Goal: Task Accomplishment & Management: Manage account settings

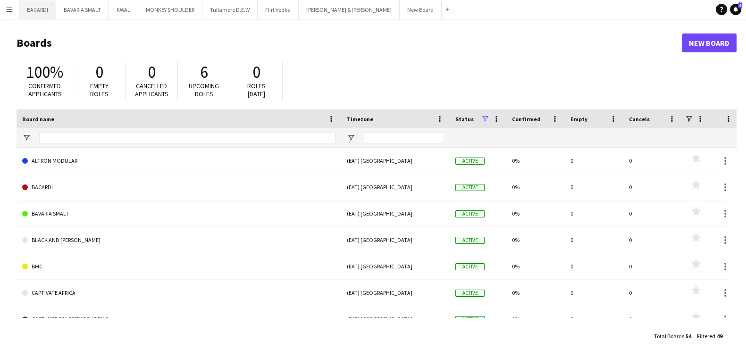
click at [47, 12] on button "BACARDI Close" at bounding box center [37, 9] width 37 height 18
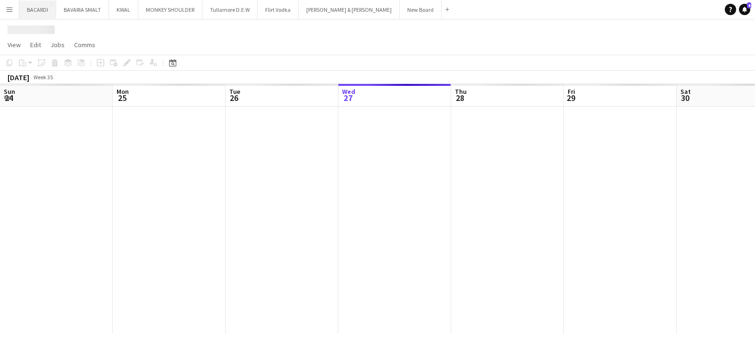
scroll to position [0, 225]
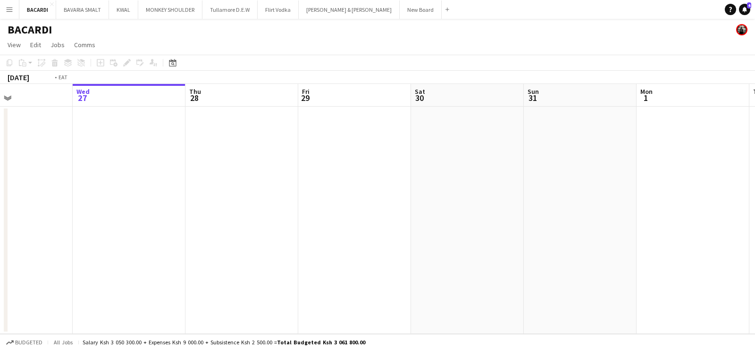
drag, startPoint x: 288, startPoint y: 181, endPoint x: 482, endPoint y: 175, distance: 193.4
click at [482, 176] on app-calendar-viewport "Sun 24 Mon 25 Tue 26 Wed 27 Thu 28 Fri 29 Sat 30 Sun 31 Mon 1 Tue 2 Wed 3 Thu 4" at bounding box center [377, 209] width 755 height 250
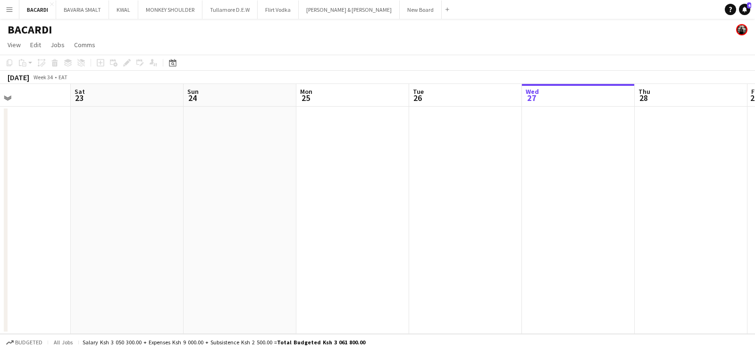
drag, startPoint x: 210, startPoint y: 162, endPoint x: 460, endPoint y: 160, distance: 250.4
click at [460, 160] on app-calendar-viewport "Wed 20 Thu 21 Fri 22 Sat 23 Sun 24 Mon 25 Tue 26 Wed 27 Thu 28 Fri 29 Sat 30 Su…" at bounding box center [377, 209] width 755 height 250
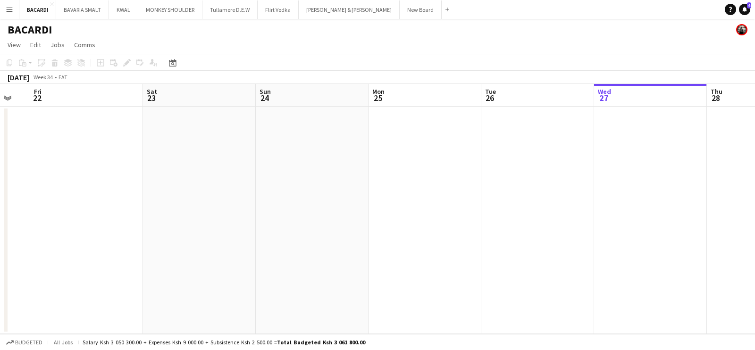
drag, startPoint x: 66, startPoint y: 194, endPoint x: 266, endPoint y: 198, distance: 200.9
click at [285, 198] on app-calendar-viewport "Wed 20 Thu 21 Fri 22 Sat 23 Sun 24 Mon 25 Tue 26 Wed 27 Thu 28 Fri 29 Sat 30 Su…" at bounding box center [377, 209] width 755 height 250
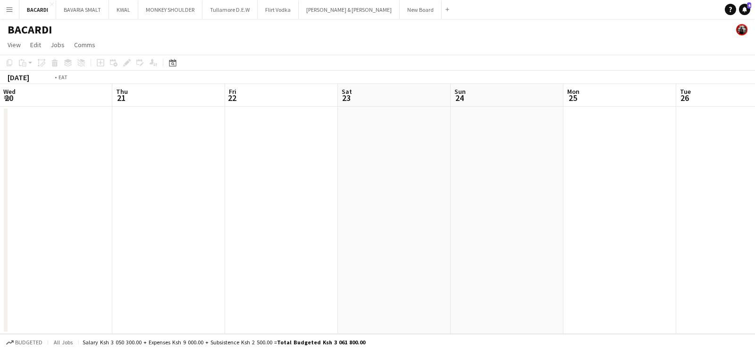
drag, startPoint x: 94, startPoint y: 225, endPoint x: 396, endPoint y: 246, distance: 302.6
click at [451, 228] on app-calendar-viewport "Mon 18 Tue 19 Wed 20 Thu 21 Fri 22 Sat 23 Sun 24 Mon 25 Tue 26 Wed 27 Thu 28 Fr…" at bounding box center [377, 209] width 755 height 250
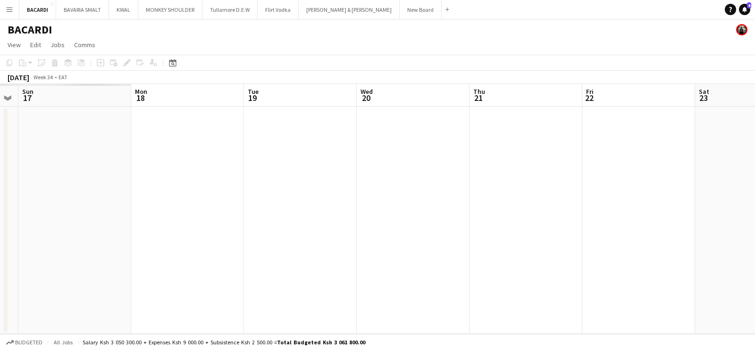
drag, startPoint x: 152, startPoint y: 282, endPoint x: 389, endPoint y: 261, distance: 237.7
click at [387, 261] on app-calendar-viewport "Fri 15 Sat 16 Sun 17 Mon 18 Tue 19 Wed 20 Thu 21 Fri 22 Sat 23 Sun 24 Mon 25 Tu…" at bounding box center [377, 209] width 755 height 250
drag, startPoint x: 201, startPoint y: 235, endPoint x: 133, endPoint y: 212, distance: 71.4
click at [339, 211] on app-calendar-viewport "Sun 10 Mon 11 Tue 12 Wed 13 Thu 14 Fri 15 Sat 16 Sun 17 Mon 18 Tue 19 Wed 20 Th…" at bounding box center [377, 209] width 755 height 250
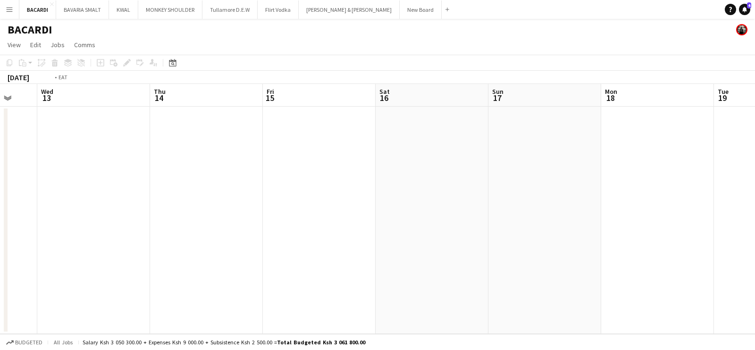
drag, startPoint x: 23, startPoint y: 221, endPoint x: 238, endPoint y: 211, distance: 215.3
click at [366, 204] on app-calendar-viewport "Sun 10 Mon 11 Tue 12 Wed 13 Thu 14 Fri 15 Sat 16 Sun 17 Mon 18 Tue 19 Wed 20 Th…" at bounding box center [377, 209] width 755 height 250
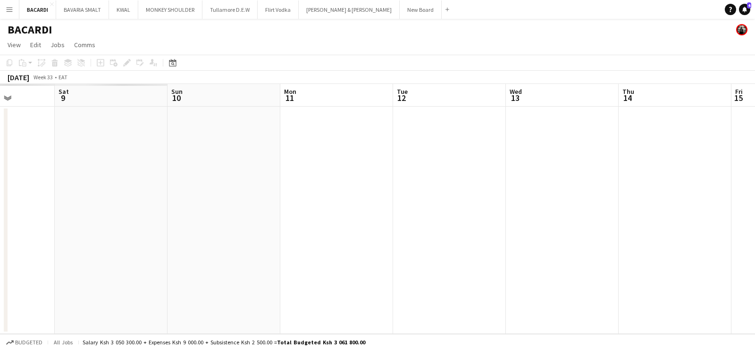
drag, startPoint x: 225, startPoint y: 224, endPoint x: 141, endPoint y: 221, distance: 84.0
click at [316, 211] on app-calendar-viewport "Wed 6 Thu 7 Fri 8 Sat 9 Sun 10 Mon 11 Tue 12 Wed 13 Thu 14 Fri 15 Sat 16 Sun 17" at bounding box center [377, 209] width 755 height 250
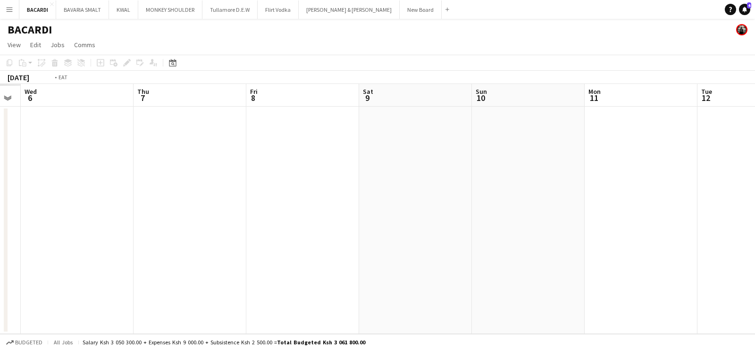
drag, startPoint x: 269, startPoint y: 225, endPoint x: 274, endPoint y: 221, distance: 6.3
click at [301, 221] on app-calendar-viewport "Mon 4 Tue 5 Wed 6 Thu 7 Fri 8 Sat 9 Sun 10 Mon 11 Tue 12 Wed 13 Thu 14 Fri 15" at bounding box center [377, 209] width 755 height 250
drag, startPoint x: 0, startPoint y: 253, endPoint x: 297, endPoint y: 235, distance: 297.7
click at [297, 235] on app-calendar-viewport "Sat 2 Sun 3 Mon 4 Tue 5 Wed 6 Thu 7 Fri 8 Sat 9 Sun 10 Mon 11 Tue 12 Wed 13" at bounding box center [377, 209] width 755 height 250
click at [200, 258] on app-calendar-viewport "Tue 29 Wed 30 Thu 31 Fri 1 Sat 2 Sun 3 Mon 4 Tue 5 Wed 6 Thu 7 Fri 8 Sat 9" at bounding box center [377, 209] width 755 height 250
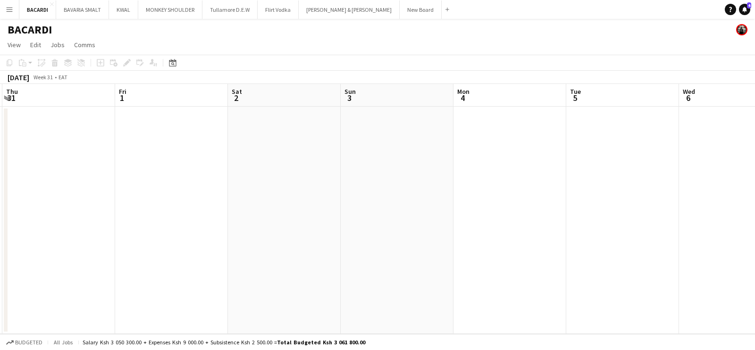
drag, startPoint x: 17, startPoint y: 258, endPoint x: 195, endPoint y: 239, distance: 178.3
click at [290, 227] on div "Tue 29 Wed 30 Thu 31 Fri 1 Sat 2 Sun 3 Mon 4 Tue 5 Wed 6 Thu 7 Fri 8 Sat 9" at bounding box center [377, 209] width 755 height 250
drag, startPoint x: 5, startPoint y: 262, endPoint x: 281, endPoint y: 244, distance: 276.5
click at [278, 244] on div "Tue 29 Wed 30 Thu 31 Fri 1 Sat 2 Sun 3 Mon 4 Tue 5 Wed 6 Thu 7 Fri 8 Sat 9" at bounding box center [377, 209] width 755 height 250
drag, startPoint x: 99, startPoint y: 225, endPoint x: 323, endPoint y: 225, distance: 224.0
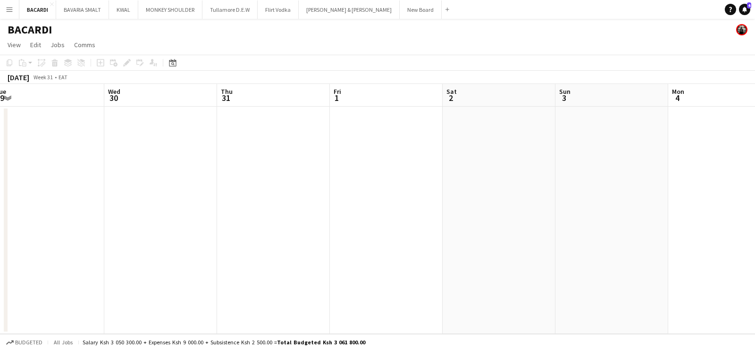
click at [323, 225] on app-calendar-viewport "Sun 27 Mon 28 Tue 29 Wed 30 Thu 31 Fri 1 Sat 2 Sun 3 Mon 4 Tue 5 Wed 6 Thu 7" at bounding box center [377, 209] width 755 height 250
drag, startPoint x: 220, startPoint y: 224, endPoint x: 427, endPoint y: 222, distance: 207.1
click at [427, 222] on app-calendar-viewport "Sun 27 Mon 28 Tue 29 Wed 30 Thu 31 Fri 1 Sat 2 Sun 3 Mon 4 Tue 5 Wed 6 Thu 7" at bounding box center [377, 209] width 755 height 250
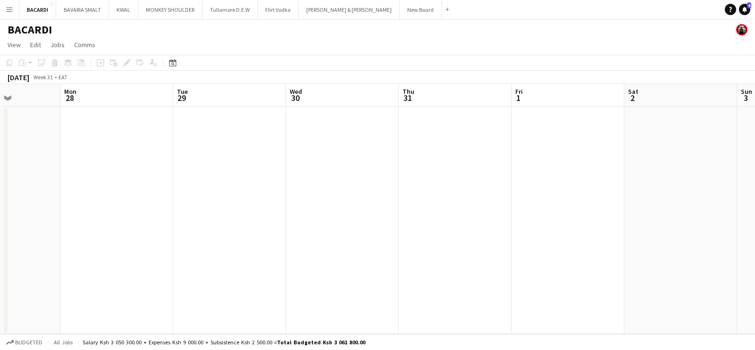
drag, startPoint x: 311, startPoint y: 224, endPoint x: 615, endPoint y: 204, distance: 304.0
click at [615, 204] on app-calendar-viewport "Fri 25 Sat 26 Sun 27 Mon 28 Tue 29 Wed 30 Thu 31 Fri 1 Sat 2 Sun 3 Mon 4 Tue 5" at bounding box center [377, 209] width 755 height 250
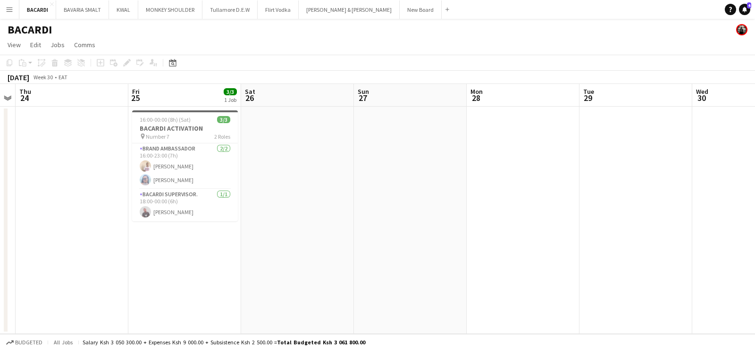
drag, startPoint x: 285, startPoint y: 234, endPoint x: 468, endPoint y: 201, distance: 185.9
click at [468, 201] on app-calendar-viewport "Tue 22 Wed 23 Thu 24 Fri 25 3/3 1 Job Sat 26 Sun 27 Mon 28 Tue 29 Wed 30 Thu 31…" at bounding box center [377, 209] width 755 height 250
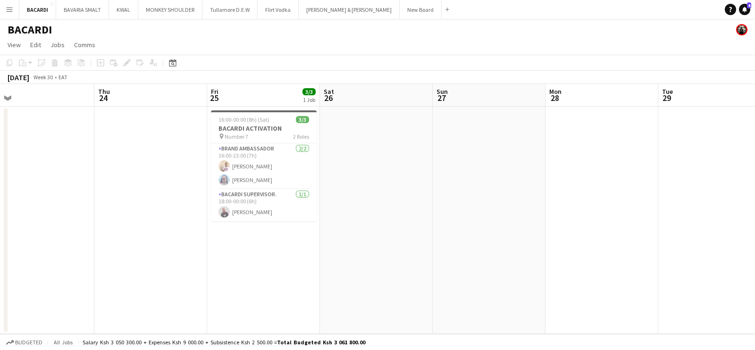
scroll to position [0, 247]
drag, startPoint x: 441, startPoint y: 191, endPoint x: 377, endPoint y: 185, distance: 63.5
click at [400, 196] on app-calendar-viewport "Mon 21 Tue 22 Wed 23 Thu 24 Fri 25 3/3 1 Job Sat 26 Sun 27 Mon 28 Tue 29 Wed 30…" at bounding box center [377, 209] width 755 height 250
click at [238, 114] on app-job-card "16:00-00:00 (8h) (Sat) 3/3 BACARDI ACTIVATION pin Number 7 2 Roles Brand Ambass…" at bounding box center [261, 165] width 106 height 111
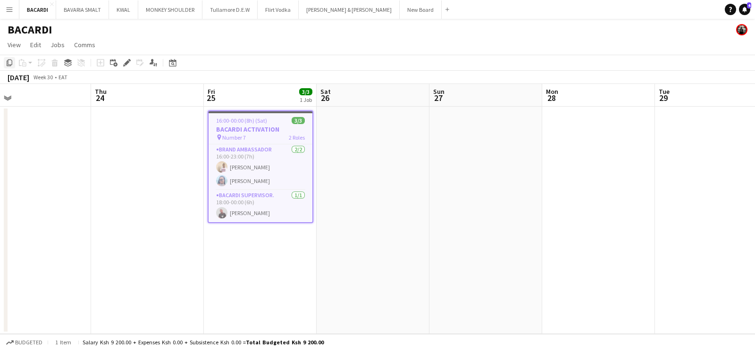
click at [9, 65] on icon at bounding box center [10, 62] width 6 height 7
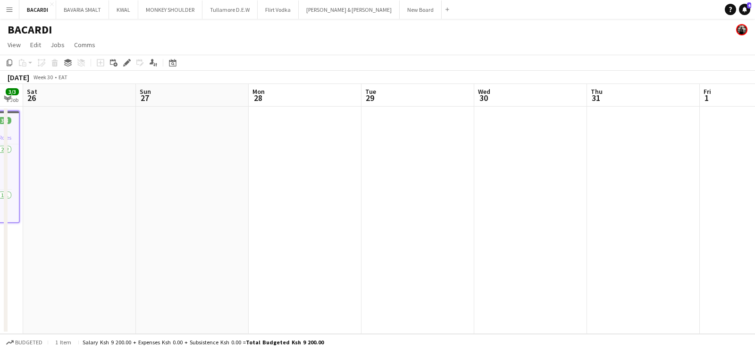
drag, startPoint x: 587, startPoint y: 197, endPoint x: 512, endPoint y: 167, distance: 80.7
click at [293, 152] on app-calendar-viewport "Wed 23 Thu 24 Fri 25 3/3 1 Job Sat 26 Sun 27 Mon 28 Tue 29 Wed 30 Thu 31 Fri 1 …" at bounding box center [377, 209] width 755 height 250
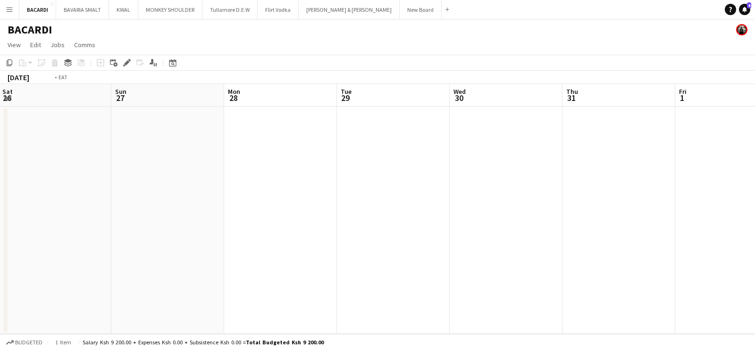
drag, startPoint x: 579, startPoint y: 180, endPoint x: 227, endPoint y: 165, distance: 352.1
click at [208, 165] on app-calendar-viewport "Wed 23 Thu 24 Fri 25 3/3 1 Job Sat 26 Sun 27 Mon 28 Tue 29 Wed 30 Thu 31 Fri 1 …" at bounding box center [377, 209] width 755 height 250
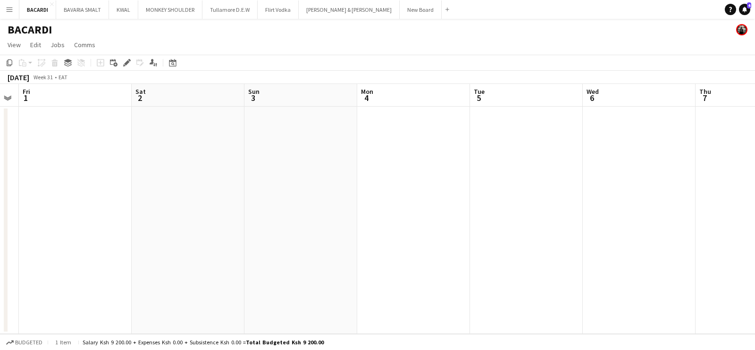
drag, startPoint x: 754, startPoint y: 214, endPoint x: 754, endPoint y: 201, distance: 12.3
click at [401, 201] on app-calendar-viewport "Tue 29 Wed 30 Thu 31 Fri 1 Sat 2 Sun 3 Mon 4 Tue 5 Wed 6 Thu 7 Fri 8 Sat 9" at bounding box center [377, 209] width 755 height 250
drag, startPoint x: 746, startPoint y: 203, endPoint x: 470, endPoint y: 199, distance: 275.9
click at [453, 203] on app-calendar-viewport "Tue 29 Wed 30 Thu 31 Fri 1 Sat 2 Sun 3 Mon 4 Tue 5 Wed 6 Thu 7 Fri 8 Sat 9" at bounding box center [377, 209] width 755 height 250
drag, startPoint x: 619, startPoint y: 198, endPoint x: 378, endPoint y: 185, distance: 241.3
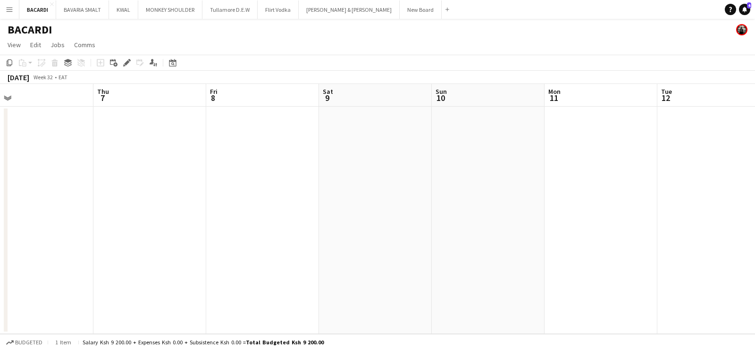
click at [378, 185] on app-calendar-viewport "Sun 3 Mon 4 Tue 5 Wed 6 Thu 7 Fri 8 Sat 9 Sun 10 Mon 11 Tue 12 Wed 13 Thu 14" at bounding box center [377, 209] width 755 height 250
drag, startPoint x: 391, startPoint y: 194, endPoint x: 290, endPoint y: 197, distance: 101.4
click at [290, 197] on app-calendar-viewport "Wed 6 Thu 7 Fri 8 Sat 9 Sun 10 Mon 11 Tue 12 Wed 13 Thu 14 Fri 15 Sat 16 Sun 17" at bounding box center [377, 209] width 755 height 250
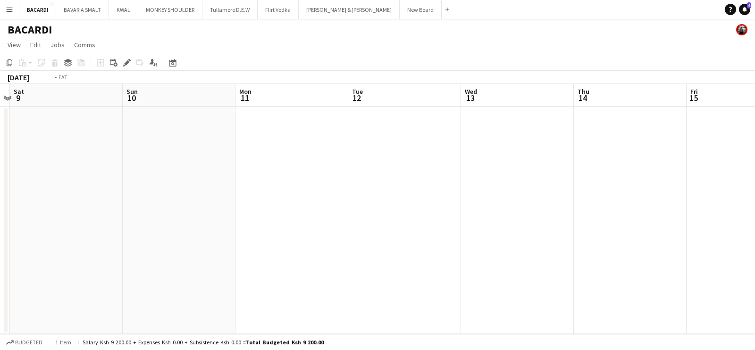
drag, startPoint x: 558, startPoint y: 211, endPoint x: 337, endPoint y: 214, distance: 221.7
click at [332, 214] on app-calendar-viewport "Wed 6 Thu 7 Fri 8 Sat 9 Sun 10 Mon 11 Tue 12 Wed 13 Thu 14 Fri 15 Sat 16 Sun 17" at bounding box center [377, 209] width 755 height 250
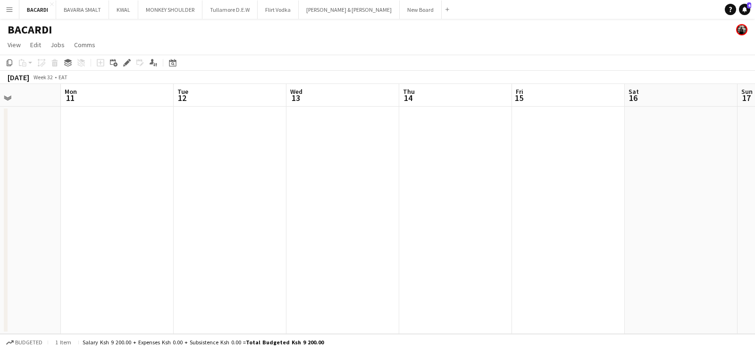
drag, startPoint x: 627, startPoint y: 208, endPoint x: 295, endPoint y: 189, distance: 332.6
click at [295, 189] on app-calendar-viewport "Fri 8 Sat 9 Sun 10 Mon 11 Tue 12 Wed 13 Thu 14 Fri 15 Sat 16 Sun 17 Mon 18 Tue …" at bounding box center [377, 209] width 755 height 250
drag, startPoint x: 698, startPoint y: 183, endPoint x: 350, endPoint y: 179, distance: 348.1
click at [350, 179] on app-calendar-viewport "Thu 14 Fri 15 Sat 16 Sun 17 Mon 18 Tue 19 Wed 20 Thu 21 Fri 22 Sat 23 Sun 24 Mo…" at bounding box center [377, 209] width 755 height 250
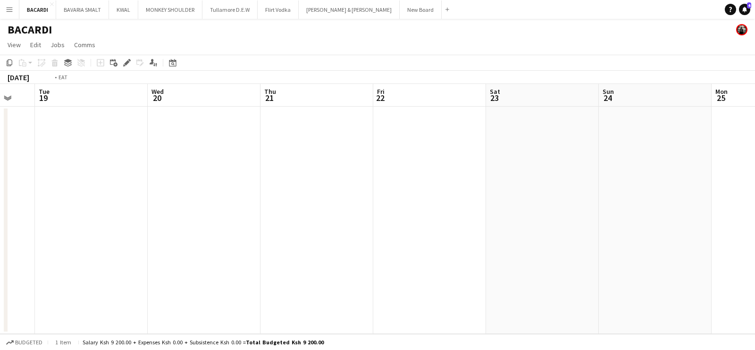
drag, startPoint x: 727, startPoint y: 175, endPoint x: 368, endPoint y: 160, distance: 358.8
click at [368, 160] on app-calendar-viewport "Fri 15 Sat 16 Sun 17 Mon 18 Tue 19 Wed 20 Thu 21 Fri 22 Sat 23 Sun 24 Mon 25 Tu…" at bounding box center [377, 209] width 755 height 250
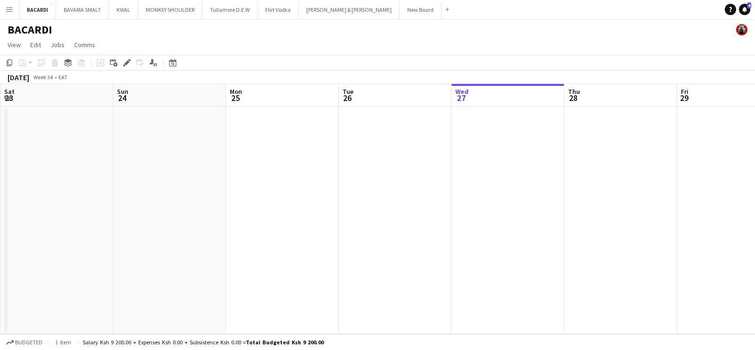
drag, startPoint x: 374, startPoint y: 158, endPoint x: 417, endPoint y: 133, distance: 50.7
click at [78, 131] on app-calendar-viewport "Wed 20 Thu 21 Fri 22 Sat 23 Sun 24 Mon 25 Tue 26 Wed 27 Thu 28 Fri 29 Sat 30 Su…" at bounding box center [377, 209] width 755 height 250
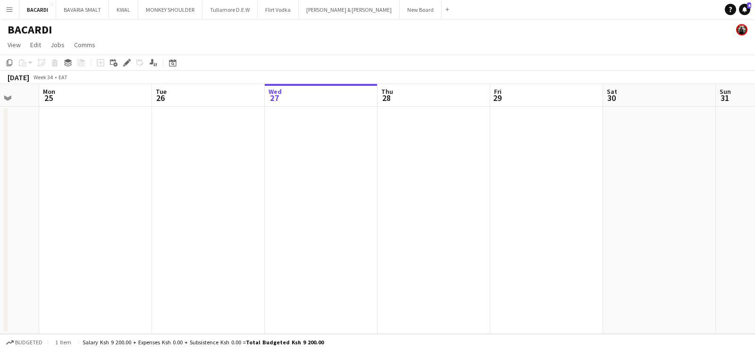
drag, startPoint x: 418, startPoint y: 135, endPoint x: 305, endPoint y: 128, distance: 113.4
click at [305, 128] on app-calendar-viewport "Fri 22 Sat 23 Sun 24 Mon 25 Tue 26 Wed 27 Thu 28 Fri 29 Sat 30 Sun 31 Mon 1 Tue…" at bounding box center [377, 209] width 755 height 250
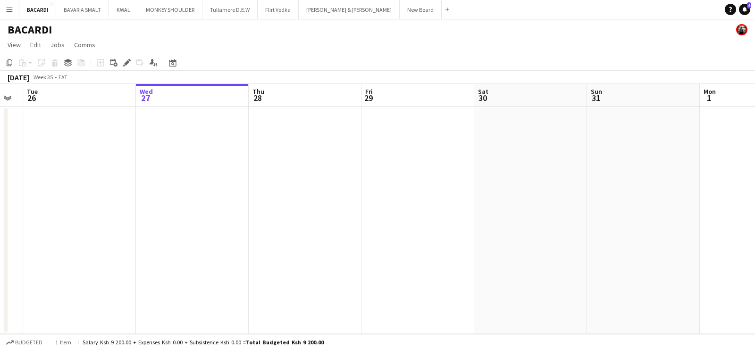
scroll to position [0, 363]
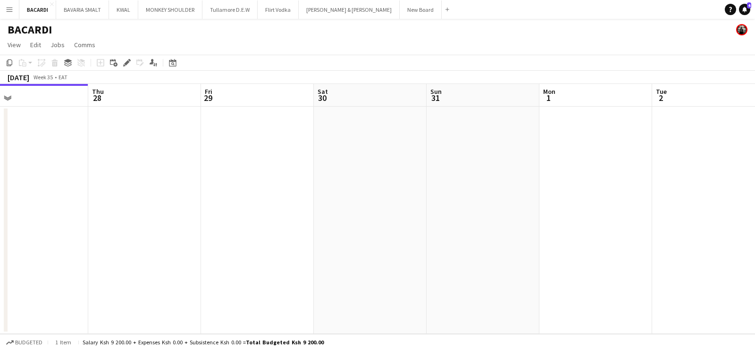
drag, startPoint x: 453, startPoint y: 121, endPoint x: 251, endPoint y: 112, distance: 202.5
click at [251, 112] on app-calendar-viewport "Sun 24 Mon 25 Tue 26 Wed 27 Thu 28 Fri 29 Sat 30 Sun 31 Mon 1 Tue 2 Wed 3 Thu 4" at bounding box center [377, 209] width 755 height 250
click at [221, 112] on app-date-cell at bounding box center [257, 220] width 113 height 227
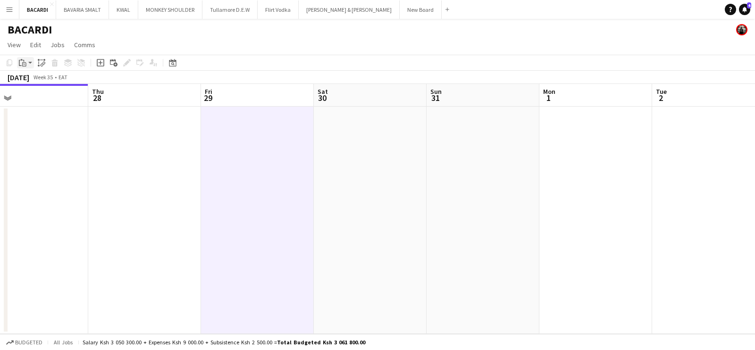
click at [29, 65] on app-action-btn "Paste" at bounding box center [25, 62] width 17 height 11
click at [48, 93] on link "Paste with crew Ctrl+Shift+V" at bounding box center [69, 96] width 89 height 8
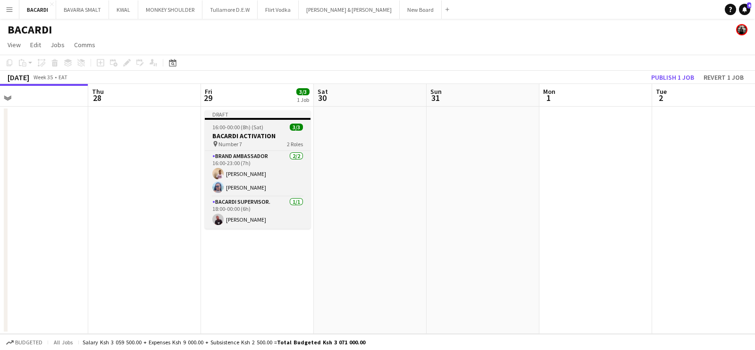
click at [243, 128] on span "16:00-00:00 (8h) (Sat)" at bounding box center [237, 127] width 51 height 7
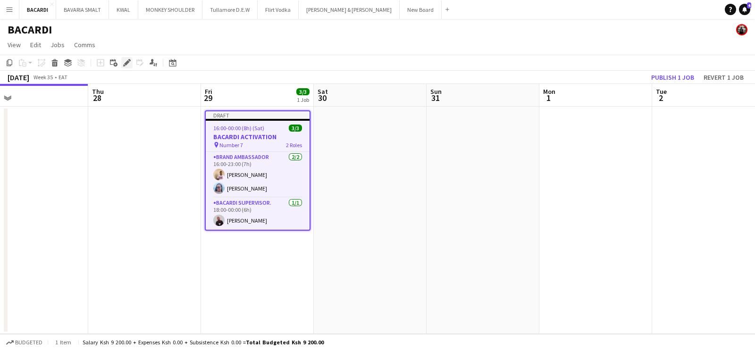
click at [132, 58] on div "Edit" at bounding box center [126, 62] width 11 height 11
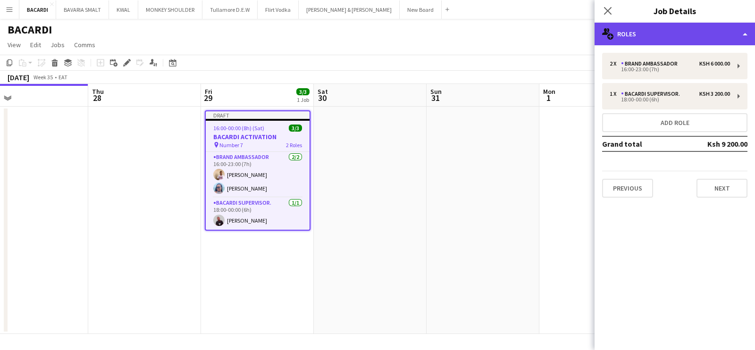
click at [641, 32] on div "multiple-users-add Roles" at bounding box center [674, 34] width 160 height 23
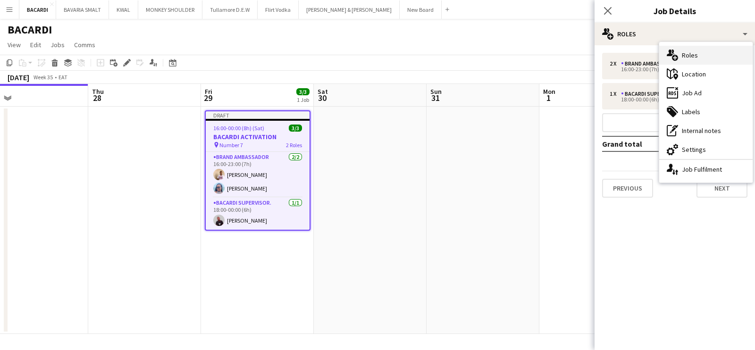
click at [690, 53] on div "multiple-users-add Roles" at bounding box center [705, 55] width 93 height 19
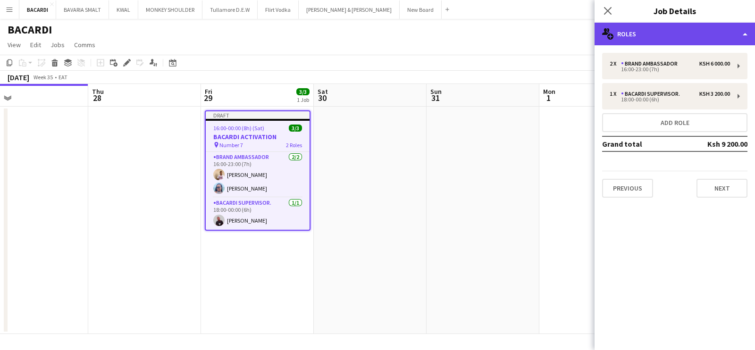
click at [653, 34] on div "multiple-users-add Roles" at bounding box center [674, 34] width 160 height 23
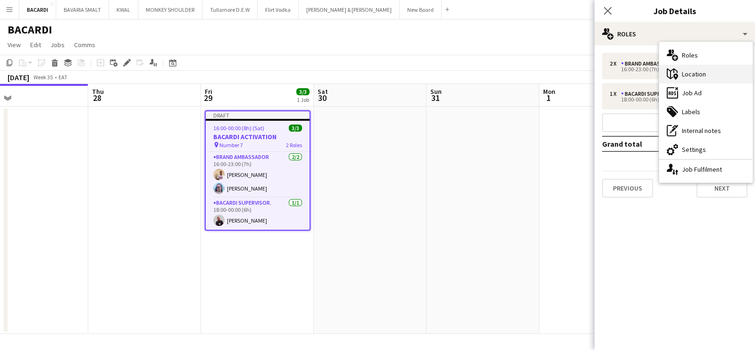
click at [683, 77] on div "maps-pin-1 Location" at bounding box center [705, 74] width 93 height 19
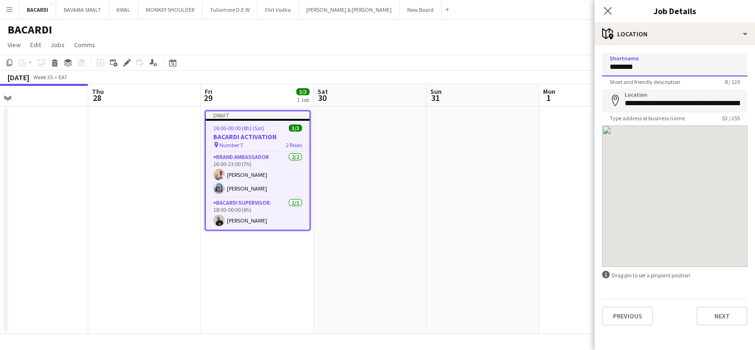
click at [653, 70] on input "********" at bounding box center [674, 65] width 145 height 24
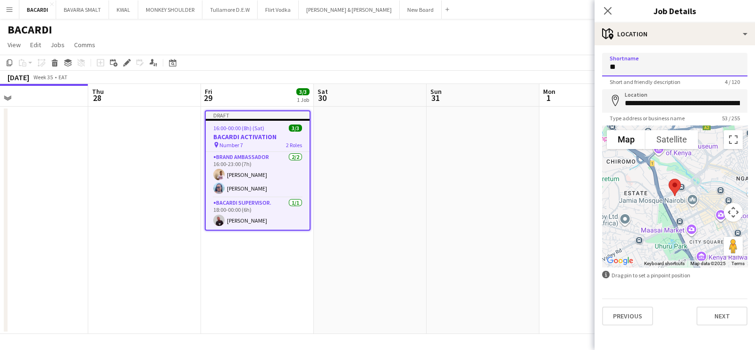
type input "*"
type input "**********"
drag
click at [754, 104] on form "**********" at bounding box center [674, 189] width 160 height 273
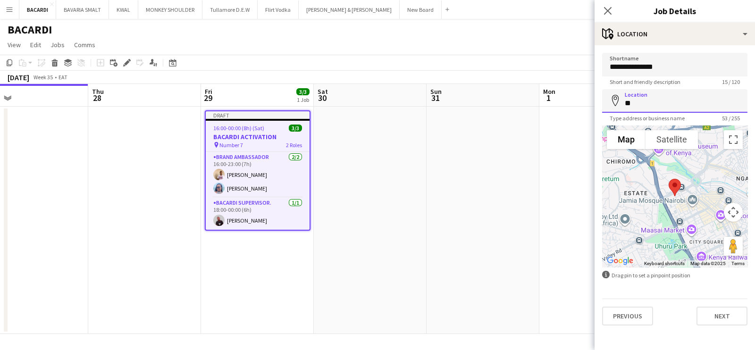
scroll to position [0, 0]
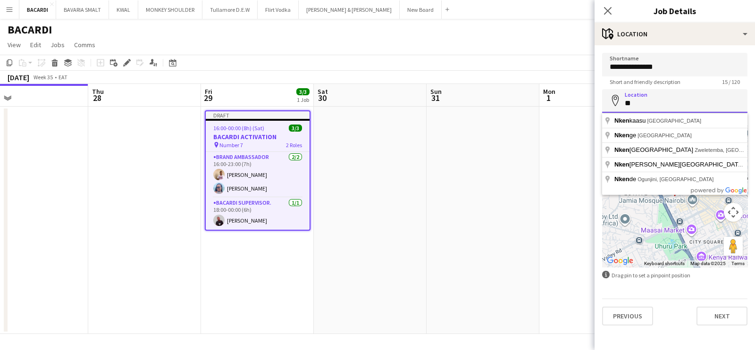
type input "*"
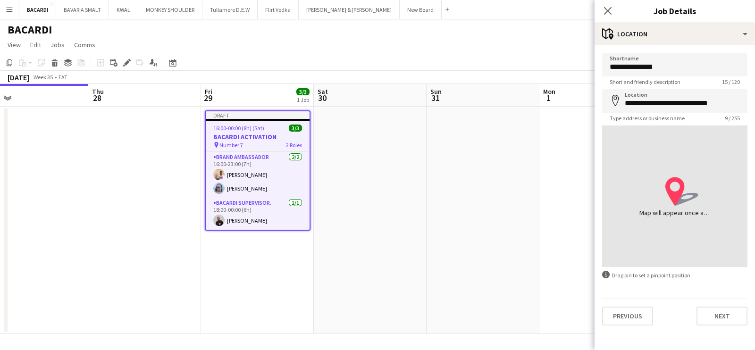
type input "**********"
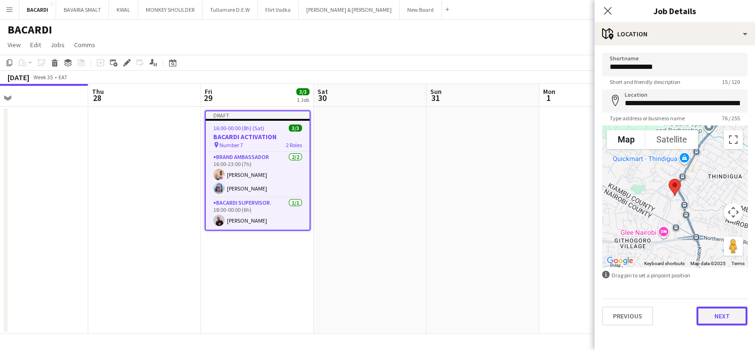
click at [730, 315] on button "Next" at bounding box center [721, 316] width 51 height 19
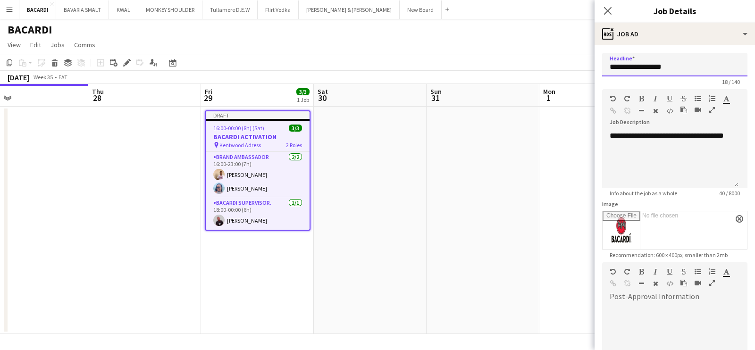
drag, startPoint x: 688, startPoint y: 62, endPoint x: 646, endPoint y: 69, distance: 42.6
click at [646, 69] on input "**********" at bounding box center [674, 65] width 145 height 24
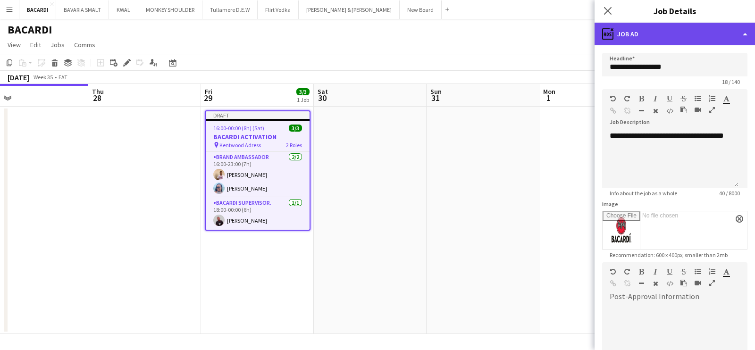
click at [673, 28] on div "ads-window Job Ad" at bounding box center [674, 34] width 160 height 23
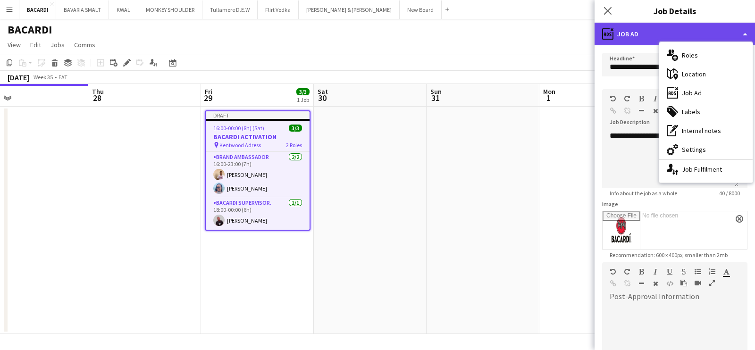
click at [672, 28] on div "ads-window Job Ad" at bounding box center [674, 34] width 160 height 23
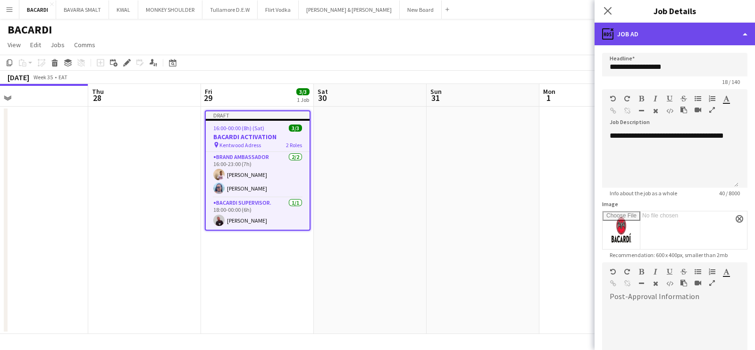
click at [674, 36] on div "ads-window Job Ad" at bounding box center [674, 34] width 160 height 23
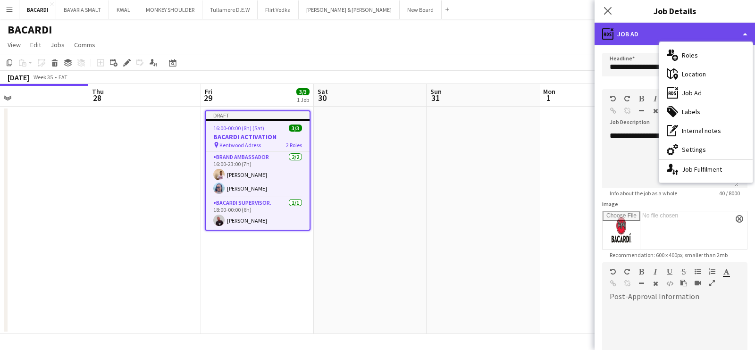
click at [674, 36] on div "ads-window Job Ad" at bounding box center [674, 34] width 160 height 23
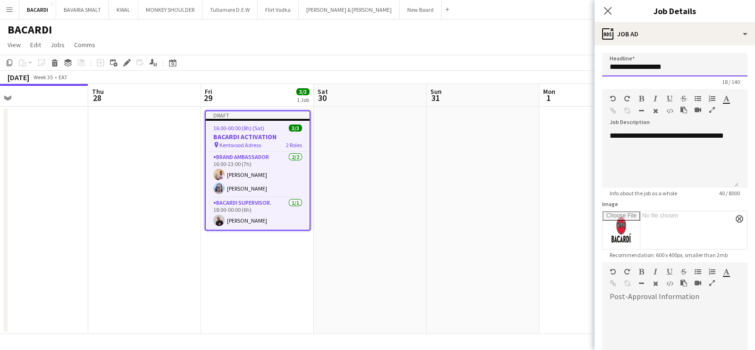
click at [701, 61] on input "**********" at bounding box center [674, 65] width 145 height 24
drag, startPoint x: 701, startPoint y: 61, endPoint x: 607, endPoint y: 62, distance: 93.9
click at [607, 62] on input "**********" at bounding box center [674, 65] width 145 height 24
click at [627, 67] on input "**********" at bounding box center [674, 65] width 145 height 24
drag, startPoint x: 637, startPoint y: 68, endPoint x: 598, endPoint y: 69, distance: 39.2
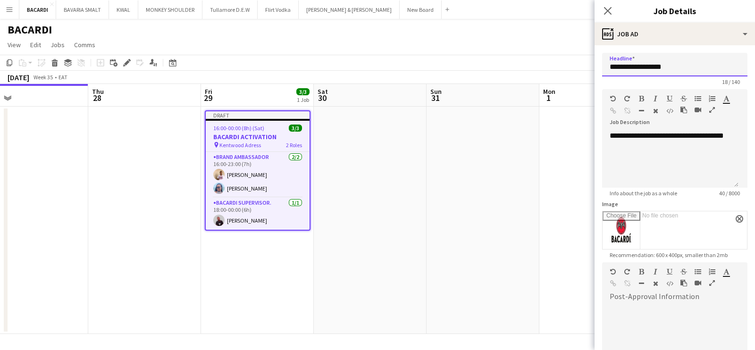
click at [598, 69] on form "**********" at bounding box center [674, 261] width 160 height 416
type input "**********"
click at [535, 31] on div "BACARDI" at bounding box center [377, 28] width 755 height 18
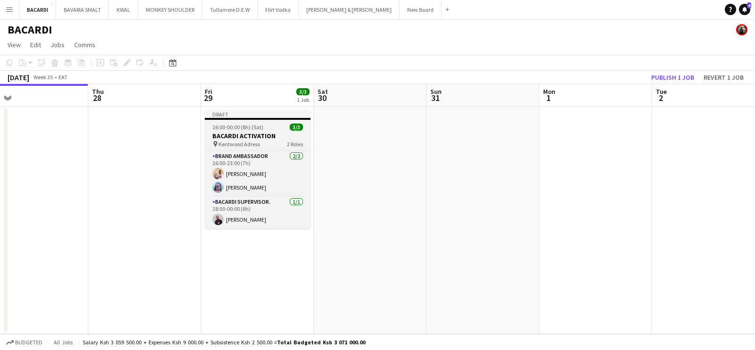
click at [253, 129] on span "16:00-00:00 (8h) (Sat)" at bounding box center [237, 127] width 51 height 7
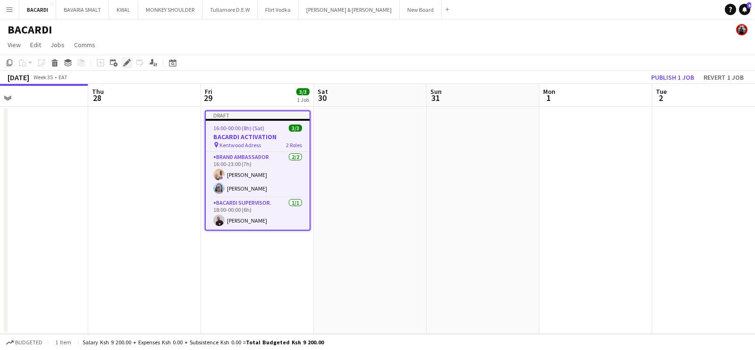
click at [129, 63] on icon "Edit" at bounding box center [127, 63] width 8 height 8
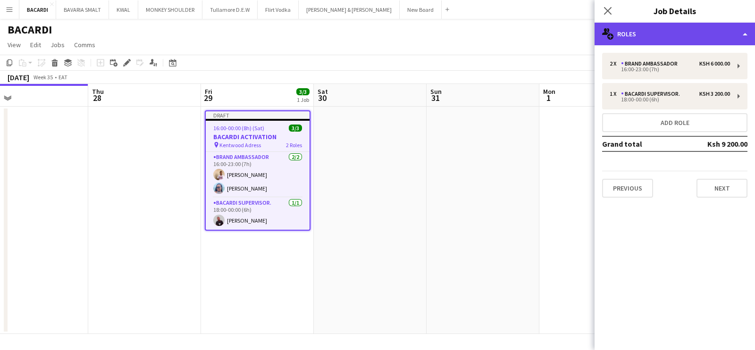
click at [641, 29] on div "multiple-users-add Roles" at bounding box center [674, 34] width 160 height 23
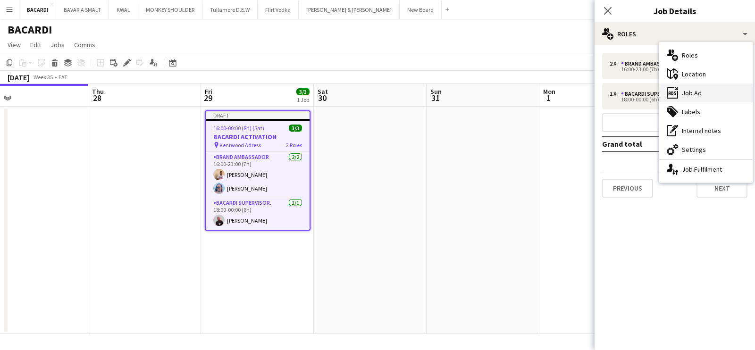
click at [695, 88] on div "ads-window Job Ad" at bounding box center [705, 92] width 93 height 19
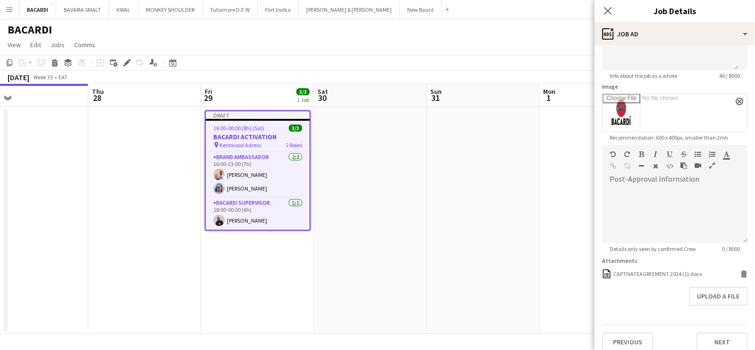
scroll to position [125, 0]
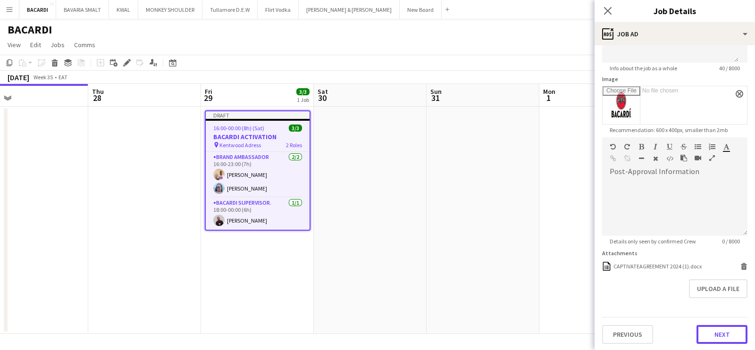
click at [717, 333] on button "Next" at bounding box center [721, 334] width 51 height 19
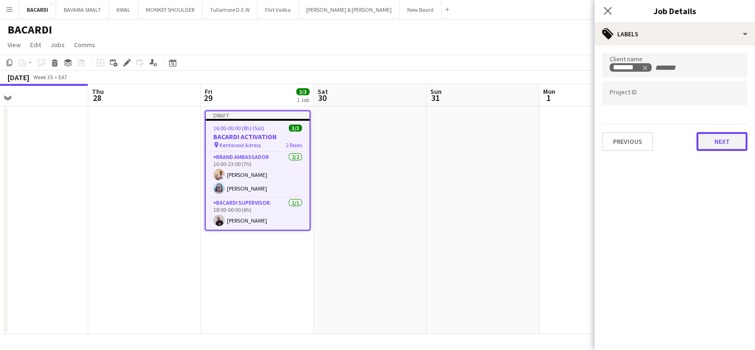
click at [725, 148] on button "Next" at bounding box center [721, 141] width 51 height 19
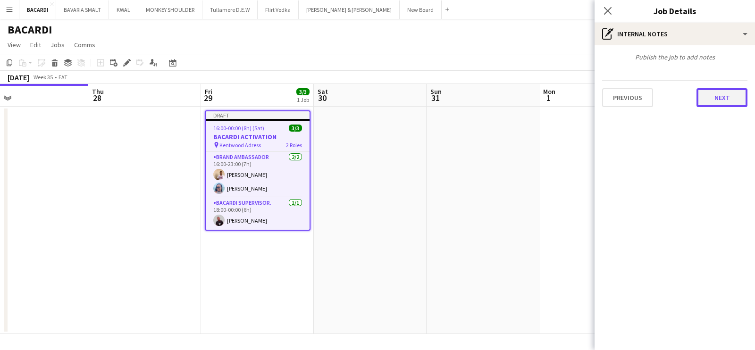
click at [720, 97] on button "Next" at bounding box center [721, 97] width 51 height 19
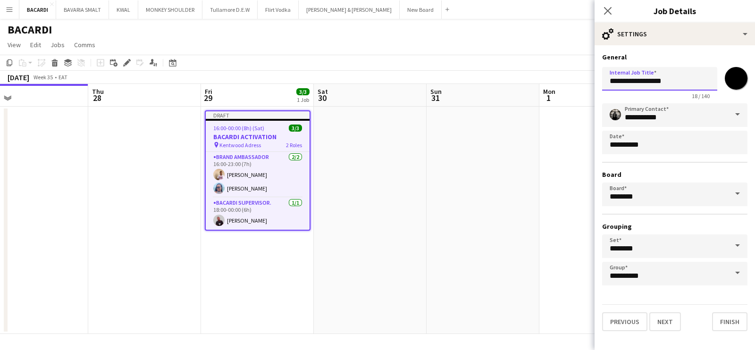
drag, startPoint x: 638, startPoint y: 79, endPoint x: 597, endPoint y: 72, distance: 41.6
click at [597, 72] on form "**********" at bounding box center [674, 192] width 160 height 278
type input "**********"
click button "Next" at bounding box center [665, 321] width 32 height 19
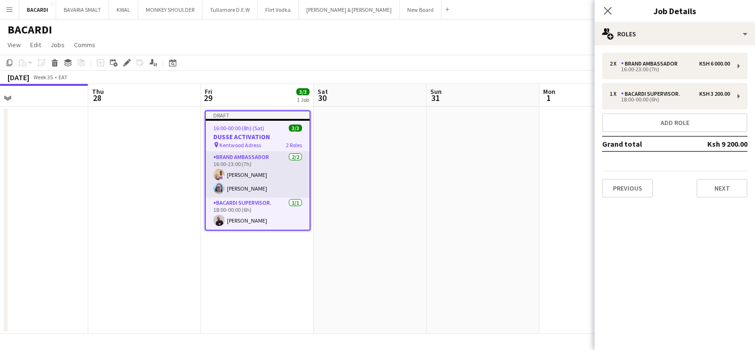
click at [259, 171] on app-card-role "Brand Ambassador [DATE] 16:00-23:00 (7h) [PERSON_NAME] [PERSON_NAME]" at bounding box center [258, 175] width 104 height 46
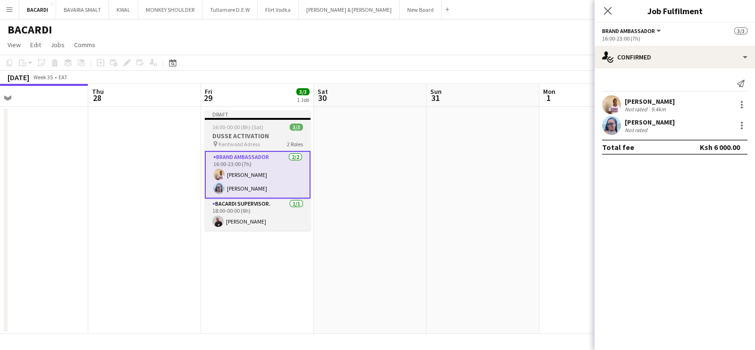
click at [221, 126] on span "16:00-00:00 (8h) (Sat)" at bounding box center [237, 127] width 51 height 7
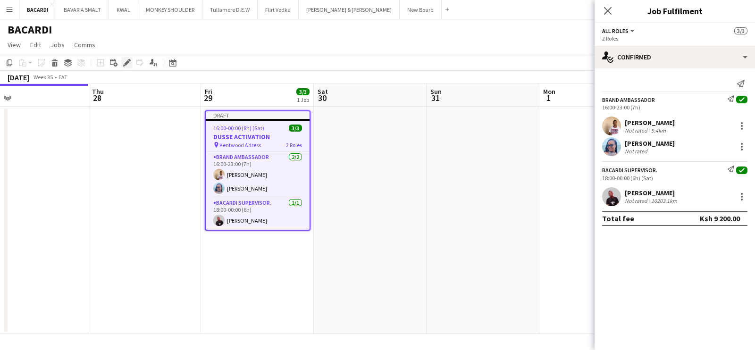
click at [126, 58] on div "Edit" at bounding box center [126, 62] width 11 height 11
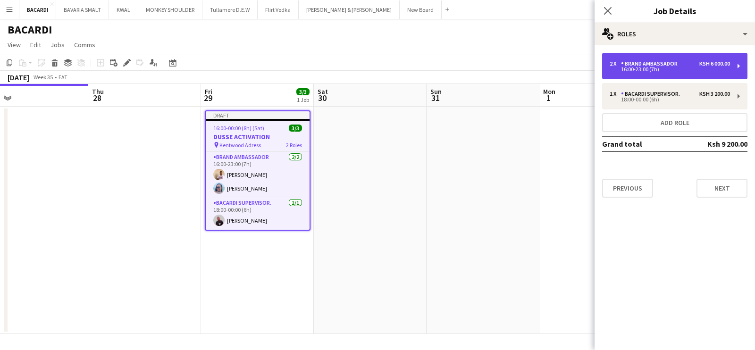
click at [738, 67] on div "2 x Brand Ambassador Ksh 6 000.00 16:00-23:00 (7h)" at bounding box center [674, 66] width 145 height 26
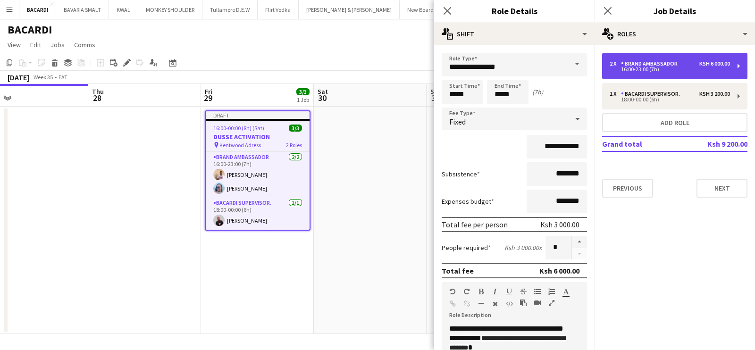
click at [738, 67] on div "2 x Brand Ambassador Ksh 6 000.00 16:00-23:00 (7h)" at bounding box center [674, 66] width 145 height 26
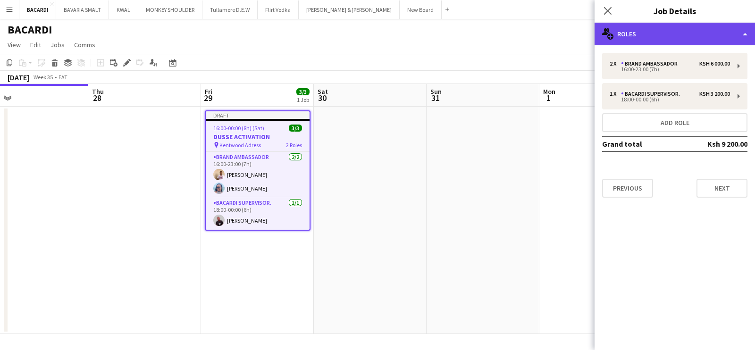
click at [723, 34] on div "multiple-users-add Roles" at bounding box center [674, 34] width 160 height 23
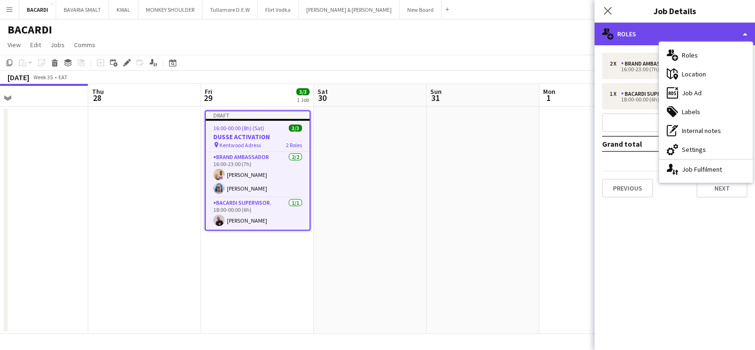
click at [723, 34] on div "multiple-users-add Roles" at bounding box center [674, 34] width 160 height 23
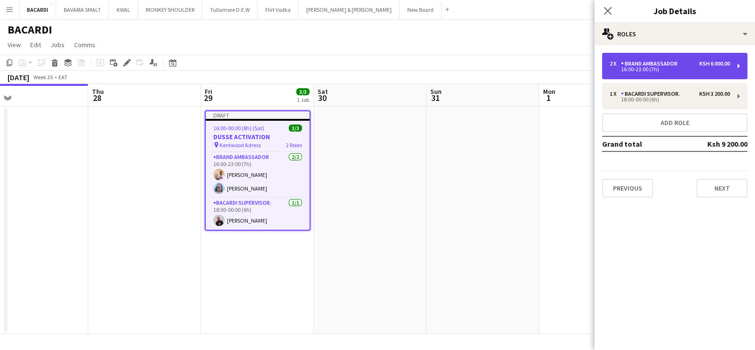
click at [742, 69] on div "2 x Brand Ambassador Ksh 6 000.00 16:00-23:00 (7h)" at bounding box center [674, 66] width 145 height 26
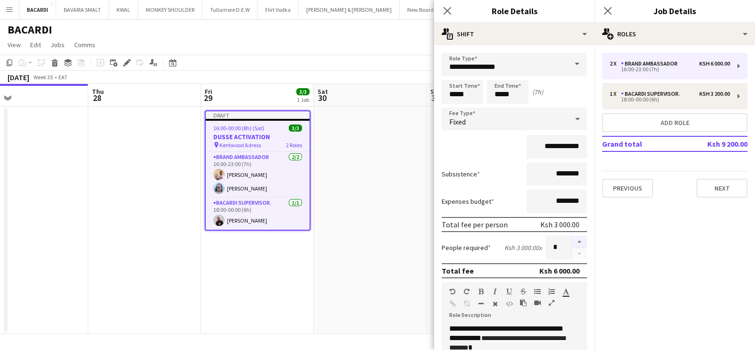
click at [572, 244] on button "button" at bounding box center [579, 242] width 15 height 12
click at [572, 241] on button "button" at bounding box center [579, 242] width 15 height 12
click at [572, 250] on button "button" at bounding box center [579, 254] width 15 height 12
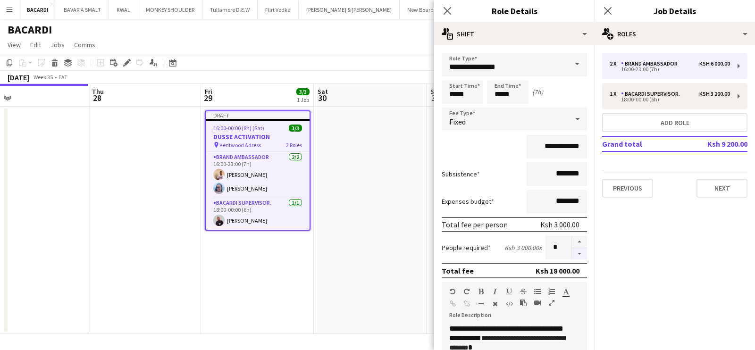
click at [572, 250] on button "button" at bounding box center [579, 254] width 15 height 12
type input "*"
click at [571, 250] on div at bounding box center [579, 248] width 16 height 24
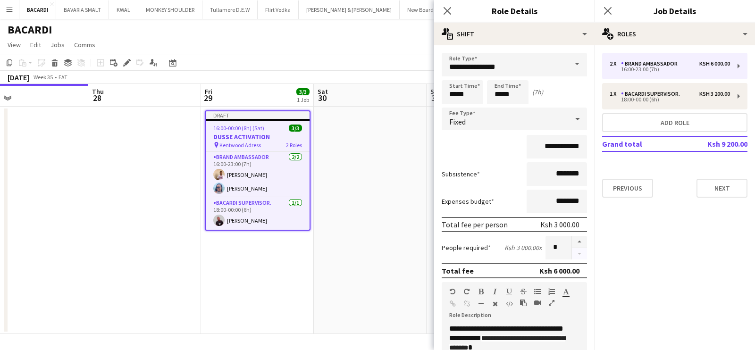
click at [571, 250] on div at bounding box center [579, 248] width 16 height 24
click at [567, 62] on span at bounding box center [577, 64] width 20 height 23
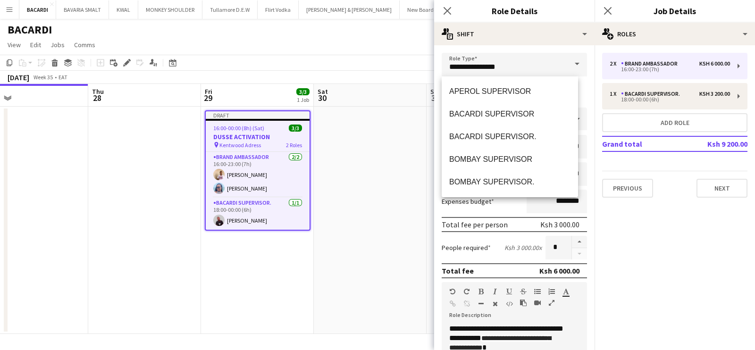
click at [567, 62] on span at bounding box center [577, 64] width 20 height 23
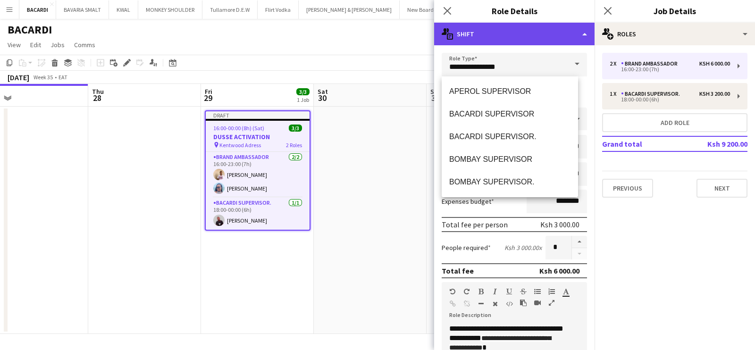
click at [581, 29] on div "multiple-actions-text Shift" at bounding box center [514, 34] width 160 height 23
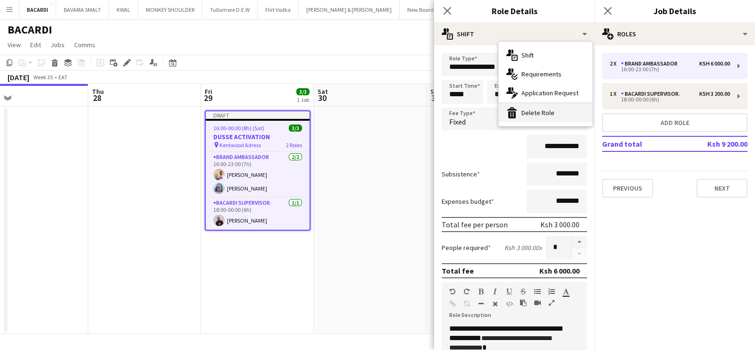
click at [552, 108] on div "bin-2 Delete Role" at bounding box center [545, 112] width 93 height 19
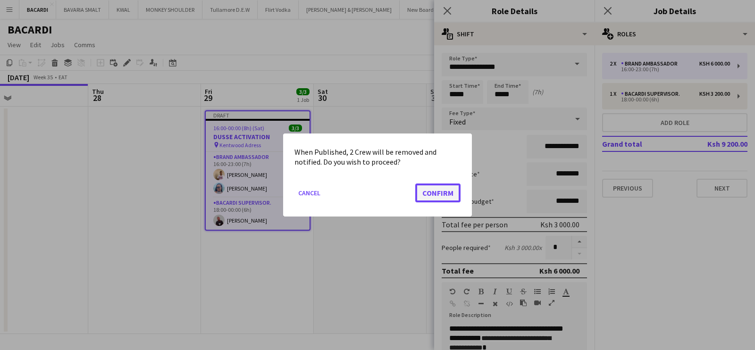
click at [443, 192] on button "Confirm" at bounding box center [437, 192] width 45 height 19
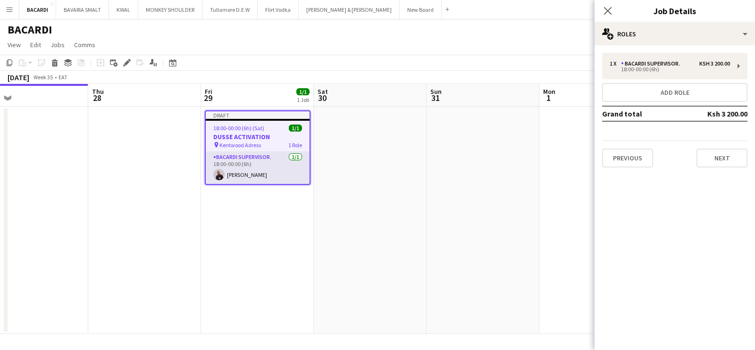
click at [253, 169] on app-card-role "BACARDI SUPERVISOR. [DATE] 18:00-00:00 (6h) [PERSON_NAME]" at bounding box center [258, 168] width 104 height 32
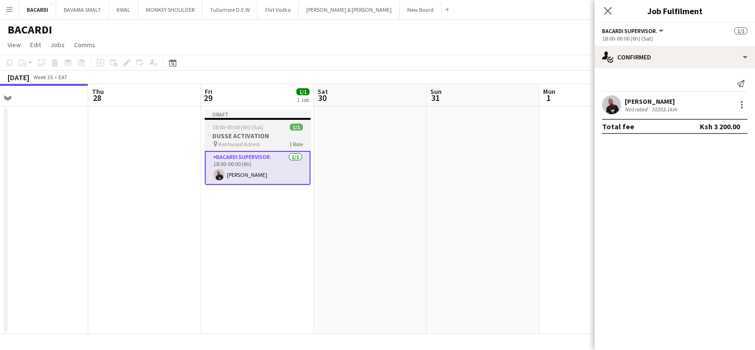
click at [239, 128] on span "18:00-00:00 (6h) (Sat)" at bounding box center [237, 127] width 51 height 7
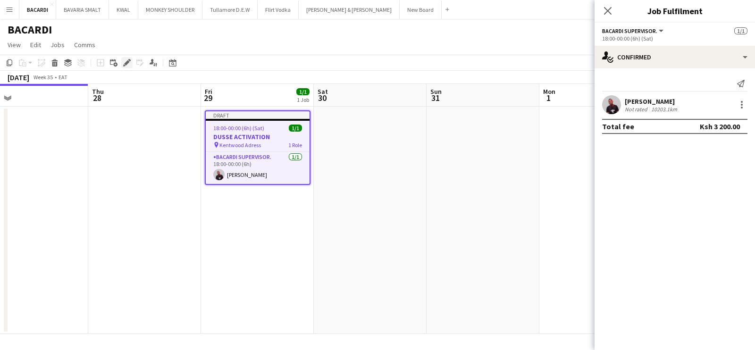
drag, startPoint x: 128, startPoint y: 66, endPoint x: 133, endPoint y: 71, distance: 7.3
click at [129, 67] on div "Edit" at bounding box center [126, 62] width 11 height 11
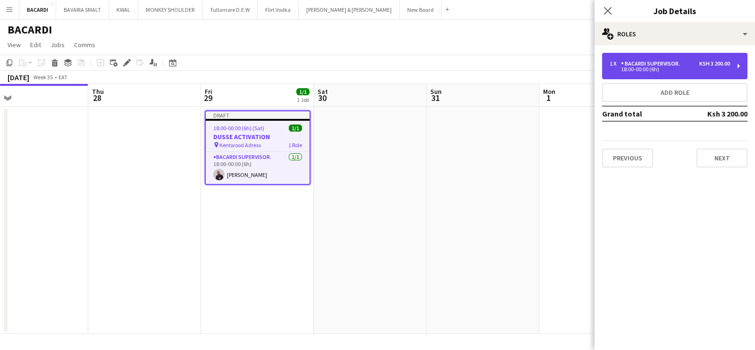
click at [665, 64] on div "BACARDI SUPERVISOR." at bounding box center [652, 63] width 63 height 7
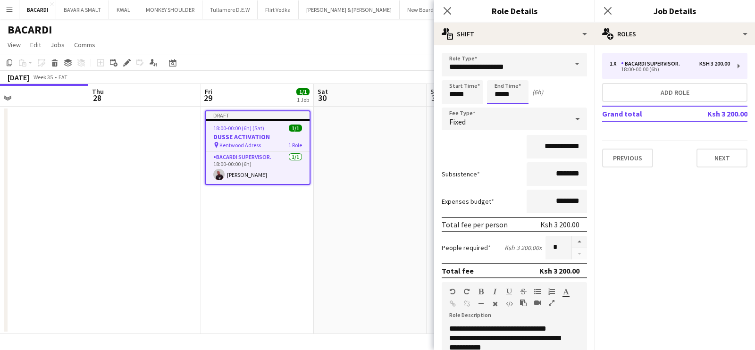
click at [513, 93] on input "*****" at bounding box center [508, 92] width 42 height 24
click at [503, 78] on div at bounding box center [498, 75] width 19 height 9
type input "*****"
click at [503, 78] on div at bounding box center [498, 75] width 19 height 9
click at [368, 40] on app-page-menu "View Day view expanded Day view collapsed Month view Date picker Jump to [DATE]…" at bounding box center [377, 46] width 755 height 18
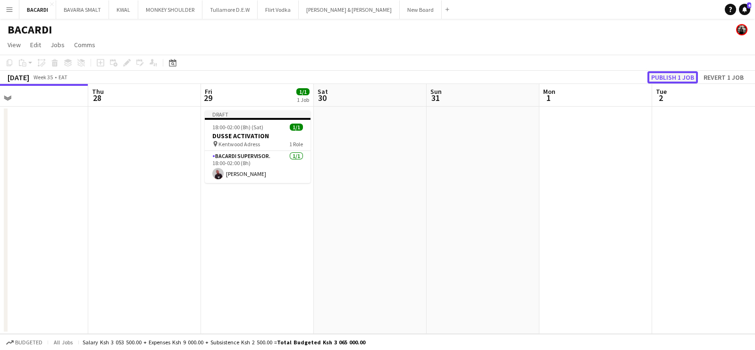
click at [676, 77] on button "Publish 1 job" at bounding box center [672, 77] width 50 height 12
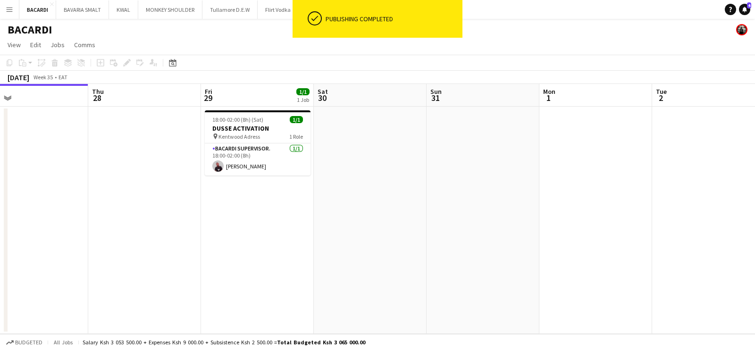
click at [396, 184] on app-date-cell at bounding box center [370, 220] width 113 height 227
